Goal: Transaction & Acquisition: Subscribe to service/newsletter

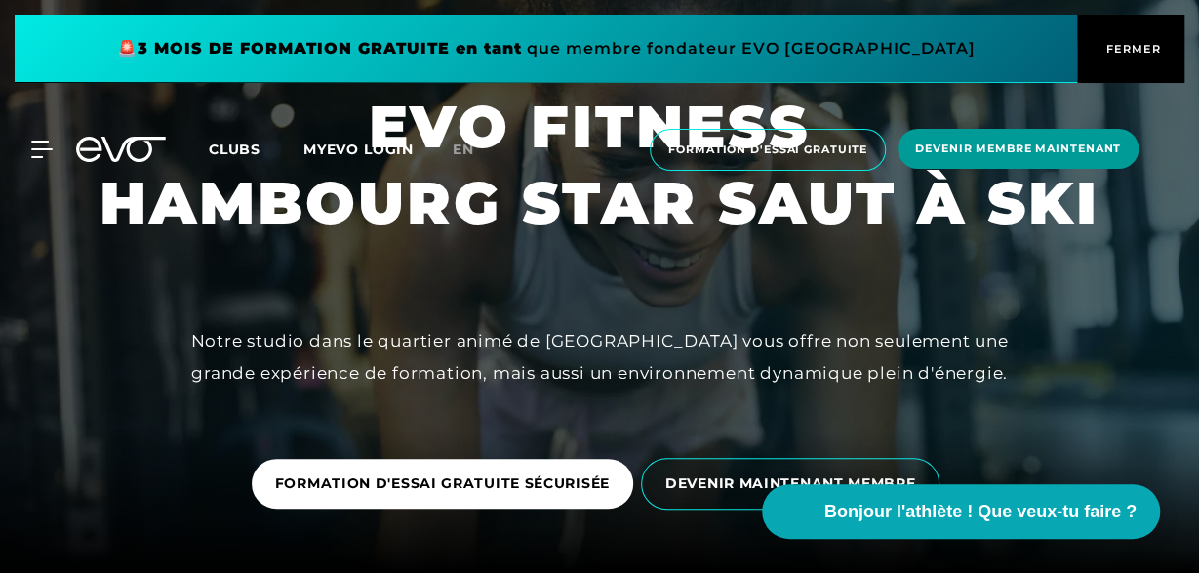
click at [1011, 151] on span "Devenir membre maintenant" at bounding box center [1018, 148] width 206 height 17
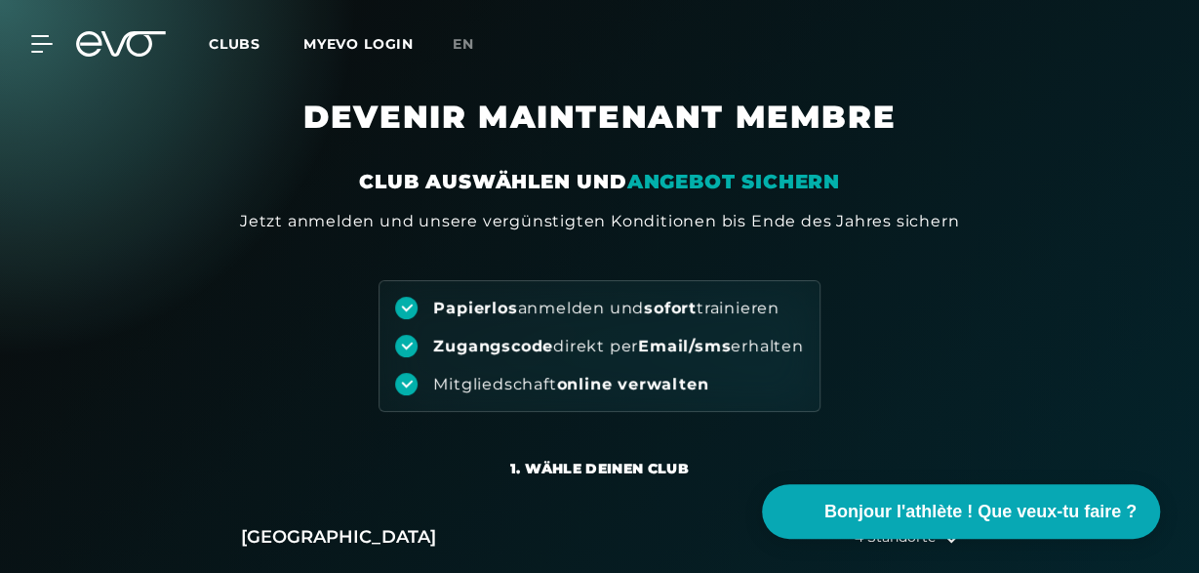
click at [1011, 151] on h1 "DEVENIR MAINTENANT MEMBRE" at bounding box center [599, 133] width 897 height 70
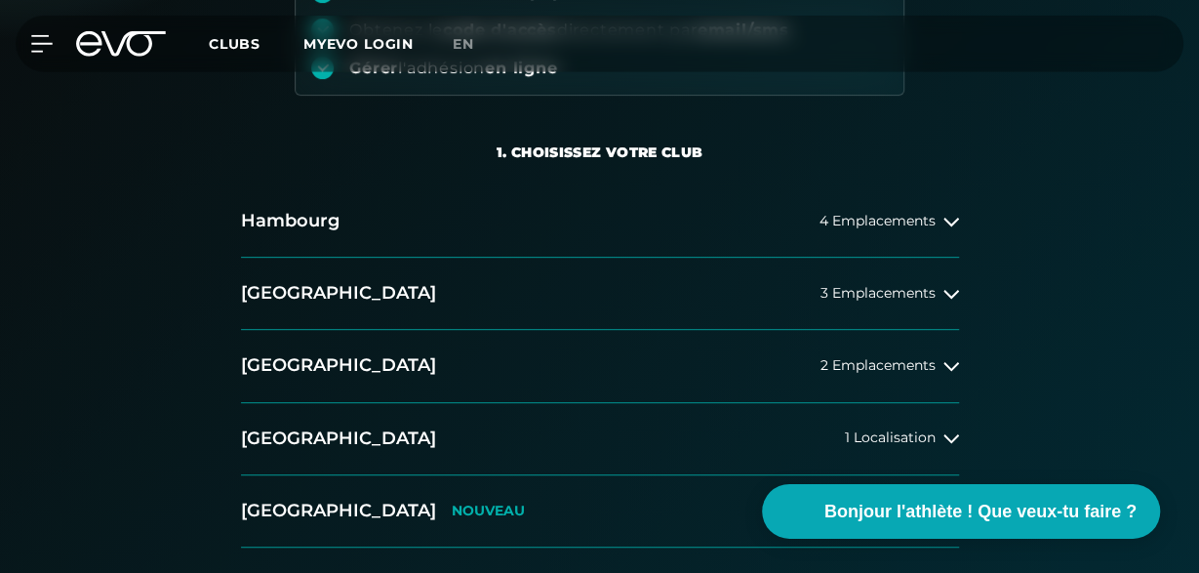
scroll to position [316, 0]
click at [877, 238] on button "Hambourg 4 Emplacements" at bounding box center [600, 221] width 718 height 72
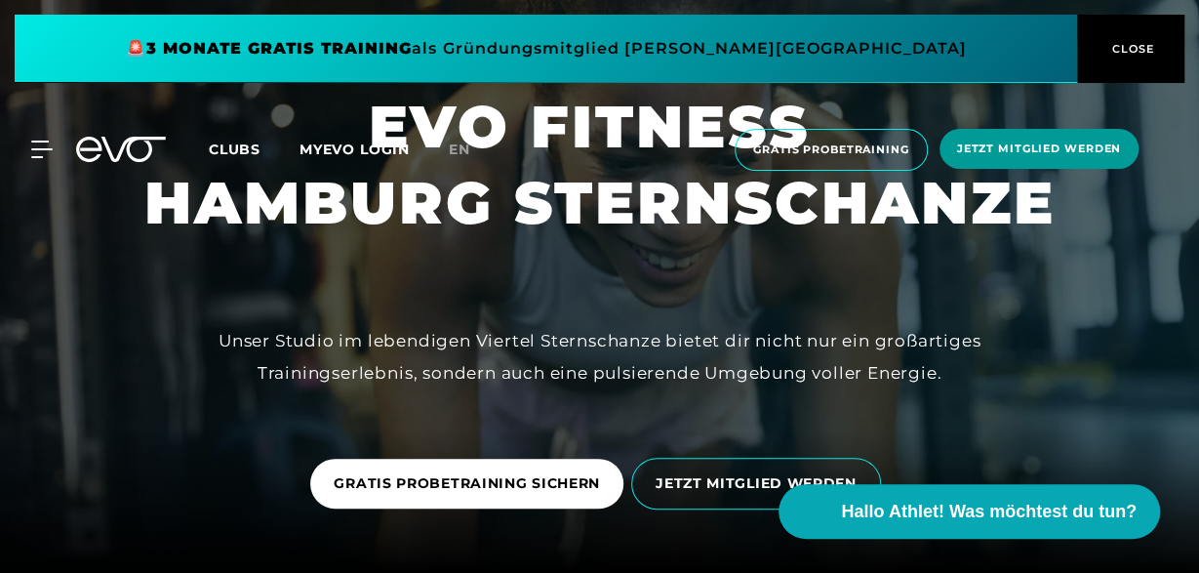
click at [965, 159] on span "Jetzt Mitglied werden" at bounding box center [1038, 149] width 199 height 40
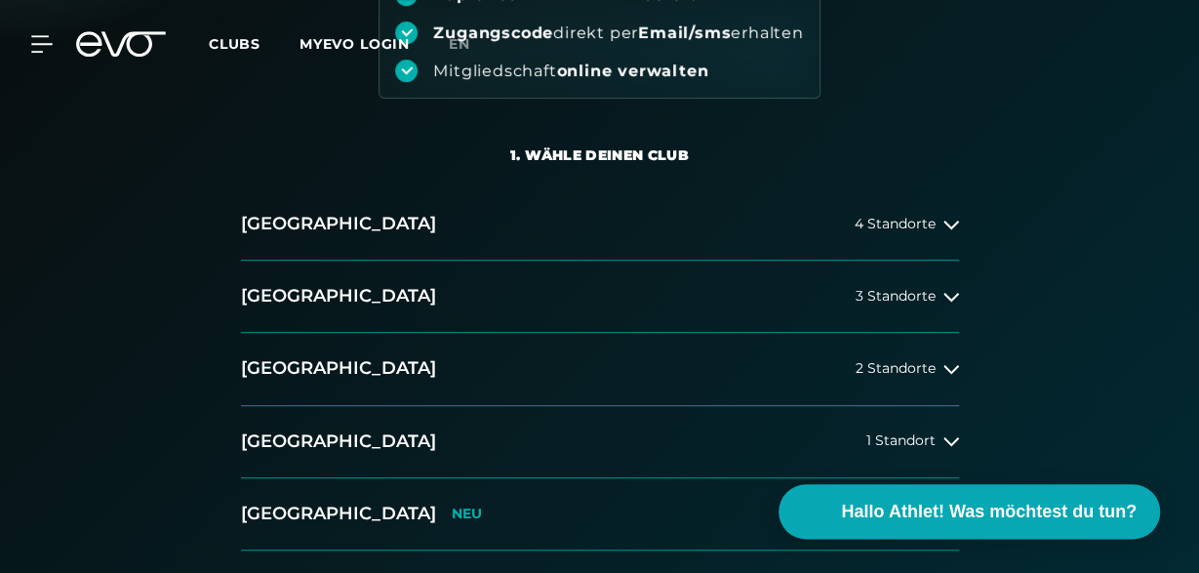
scroll to position [314, 0]
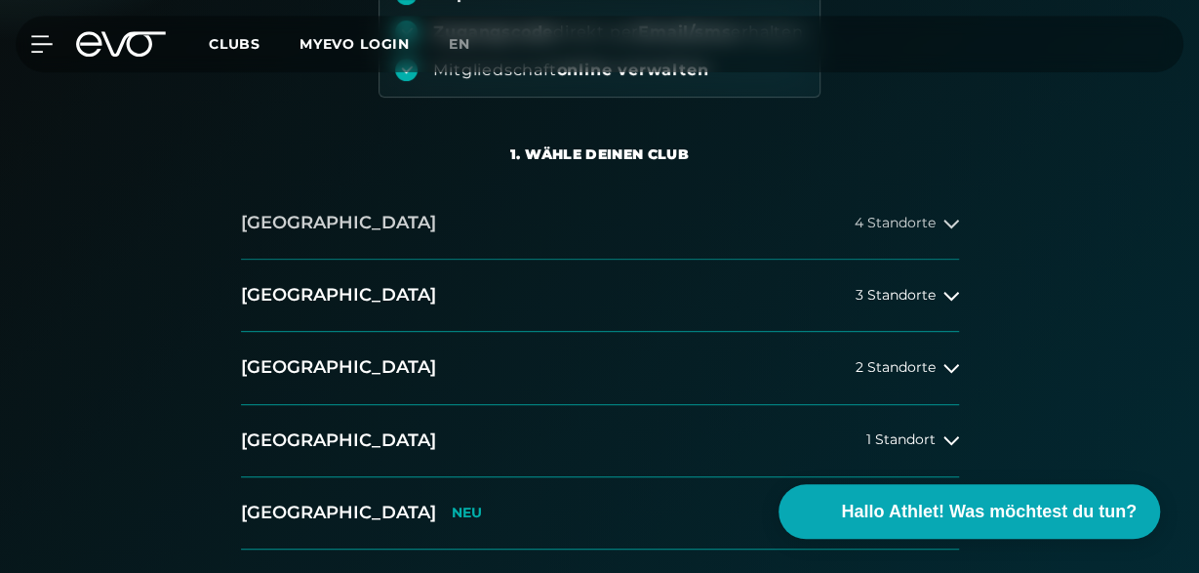
click at [783, 229] on button "Hamburg 4 Standorte" at bounding box center [600, 223] width 718 height 72
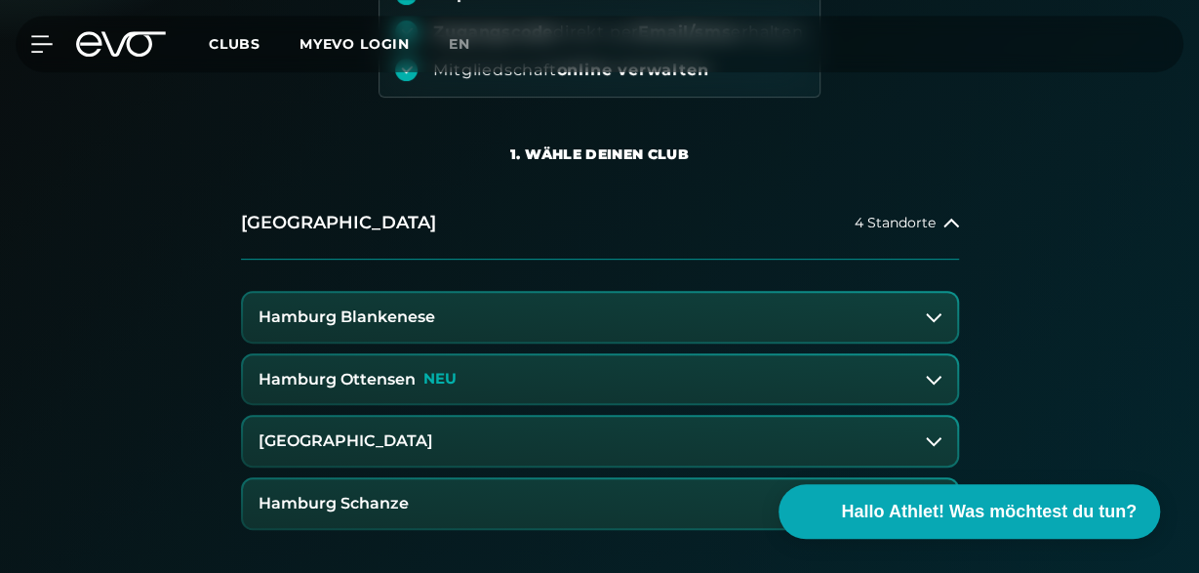
click at [543, 445] on button "[GEOGRAPHIC_DATA]" at bounding box center [600, 440] width 714 height 49
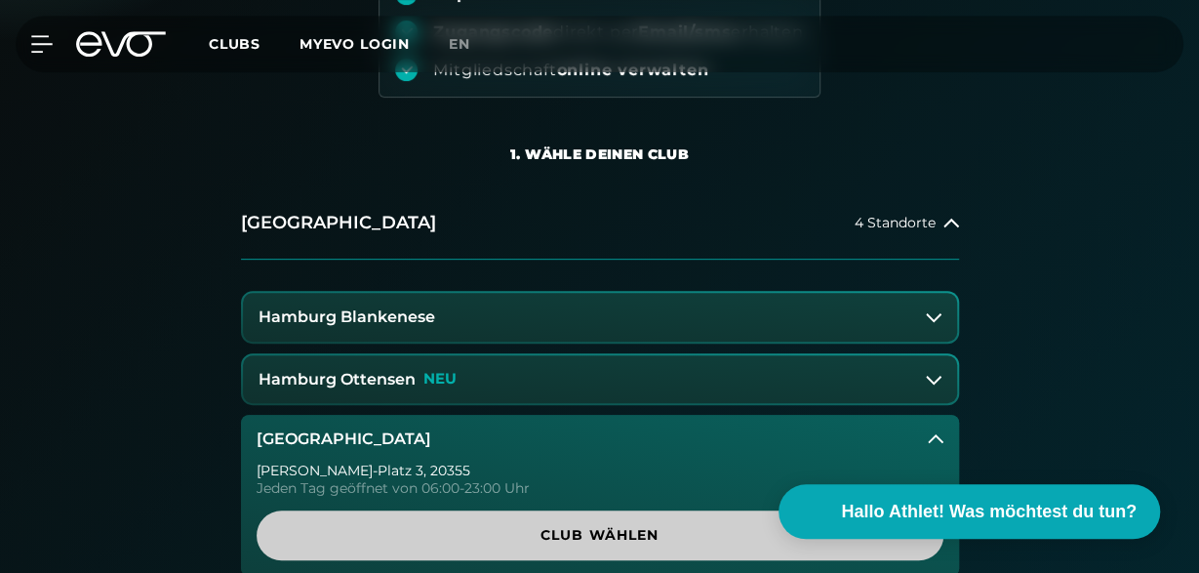
click at [641, 546] on span "Club wählen" at bounding box center [600, 535] width 687 height 50
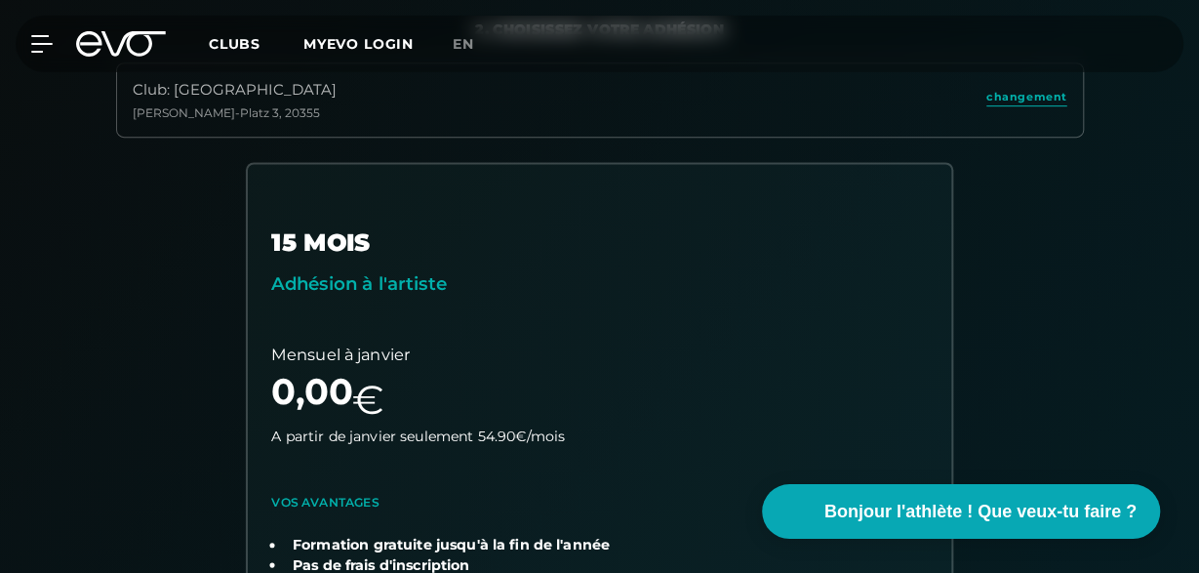
scroll to position [441, 0]
